Goal: Obtain resource: Obtain resource

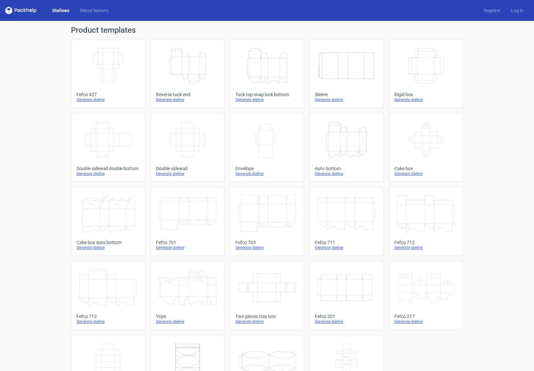
click at [180, 62] on icon "Height Depth Width" at bounding box center [188, 65] width 58 height 37
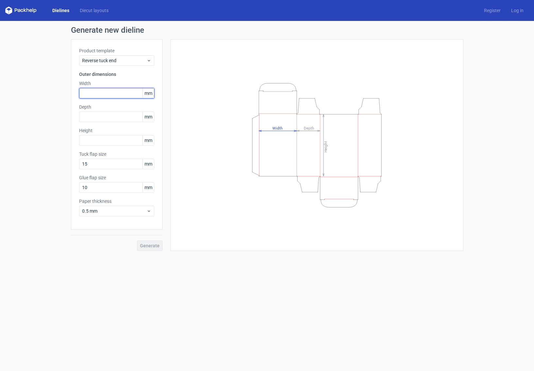
click at [113, 94] on input "text" at bounding box center [116, 93] width 75 height 10
type input "81"
type input "35"
type input "74"
click at [150, 251] on div "Generate new dieline Product template Reverse tuck end Outer dimensions Width 8…" at bounding box center [267, 138] width 534 height 235
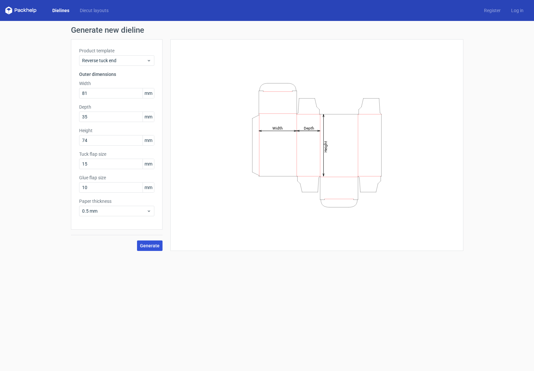
click at [151, 247] on span "Generate" at bounding box center [150, 245] width 20 height 5
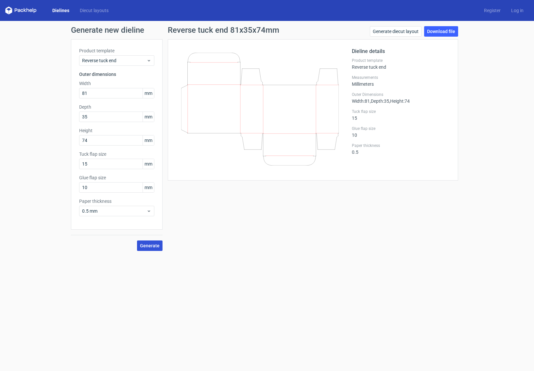
click at [60, 11] on link "Dielines" at bounding box center [60, 10] width 27 height 7
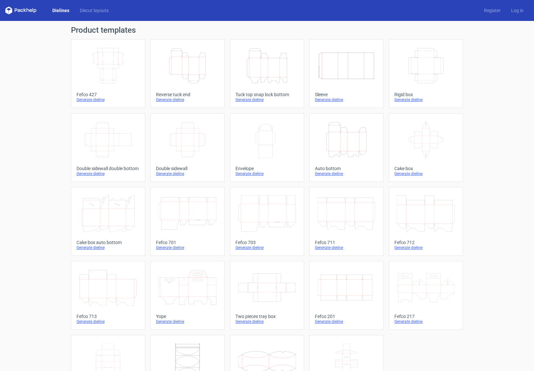
click at [193, 63] on icon "Height Depth Width" at bounding box center [188, 65] width 58 height 37
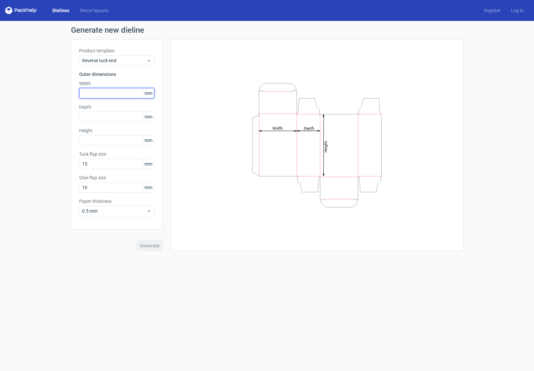
click at [107, 92] on input "text" at bounding box center [116, 93] width 75 height 10
type input "81"
type input "35"
type input "74"
click at [145, 243] on span "Generate" at bounding box center [150, 245] width 20 height 5
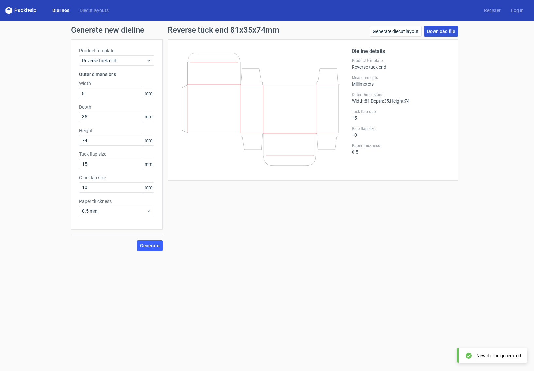
click at [443, 33] on link "Download file" at bounding box center [441, 31] width 34 height 10
click at [64, 7] on link "Dielines" at bounding box center [60, 10] width 27 height 7
